Goal: Check status

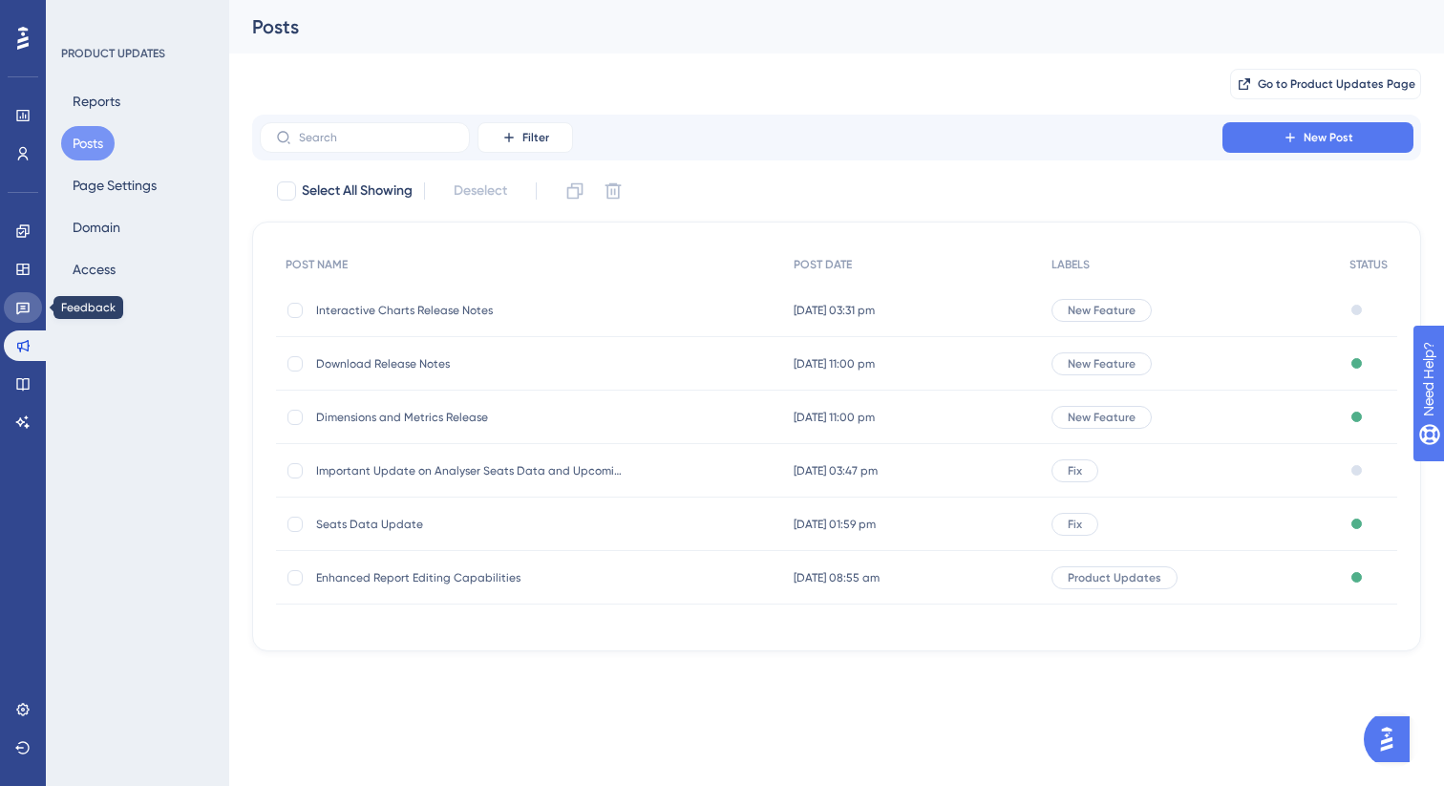
click at [26, 308] on icon at bounding box center [22, 307] width 15 height 15
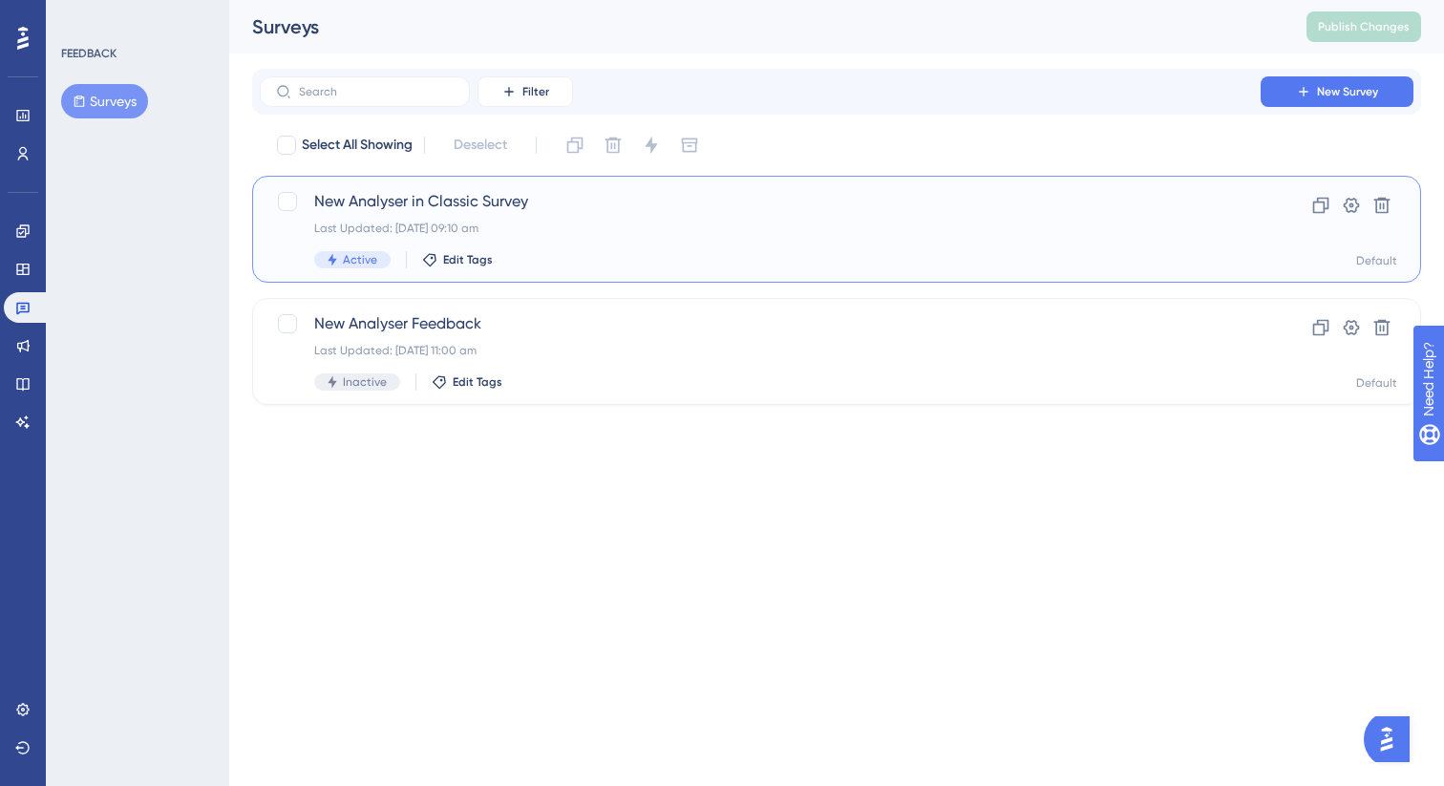
click at [461, 213] on div "New Analyser in Classic Survey Last Updated: [DATE] 09:10 am Active Edit Tags" at bounding box center [760, 229] width 892 height 78
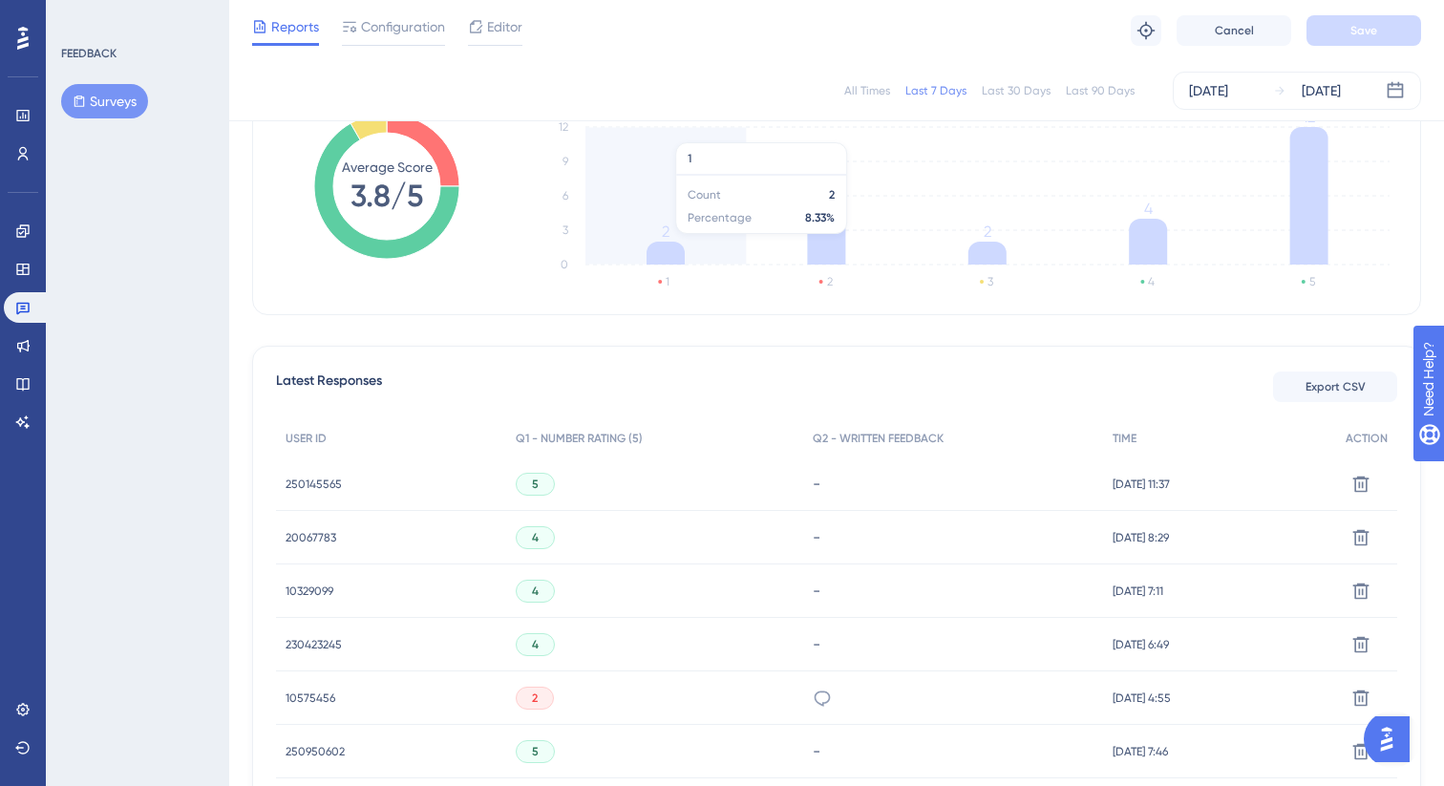
scroll to position [318, 0]
